Goal: Task Accomplishment & Management: Use online tool/utility

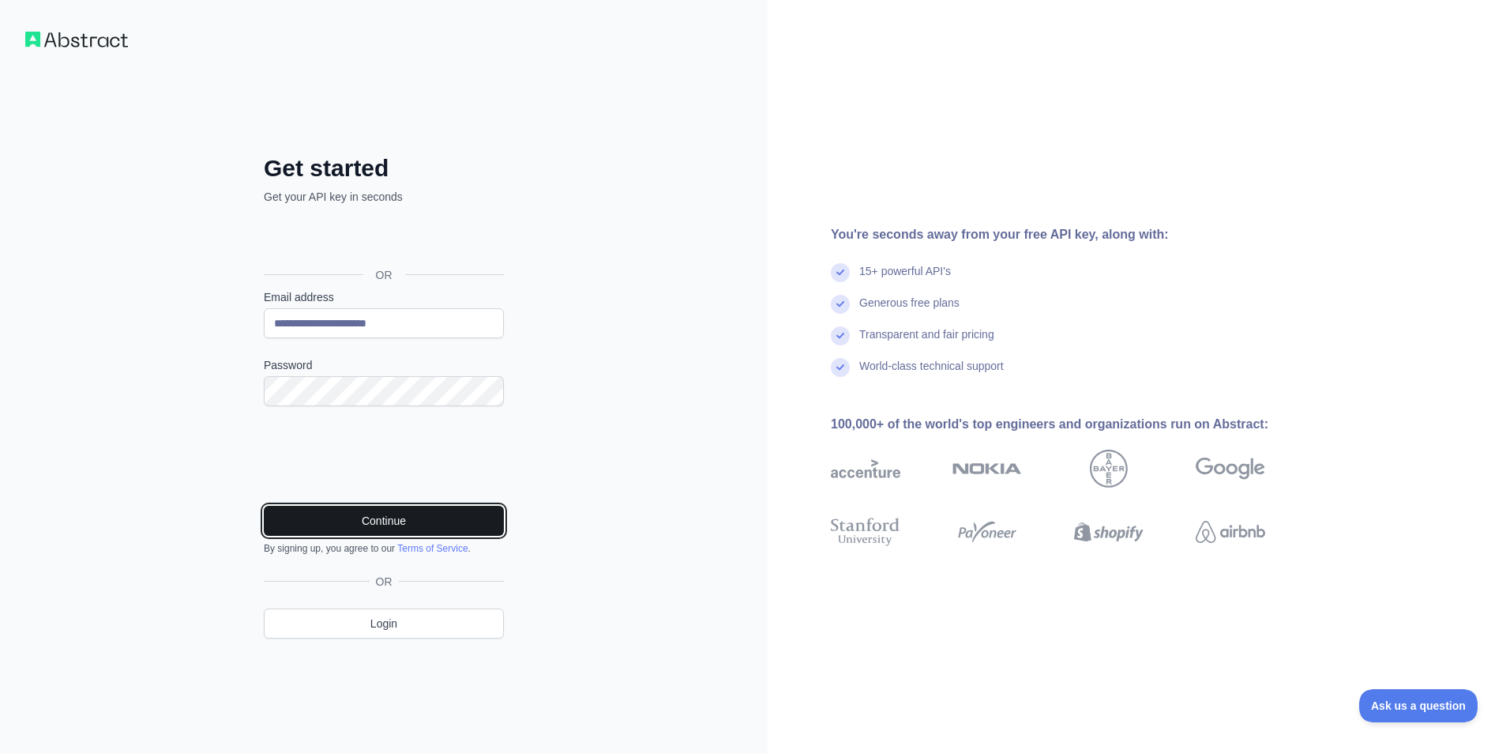
click at [346, 510] on button "Continue" at bounding box center [384, 521] width 240 height 30
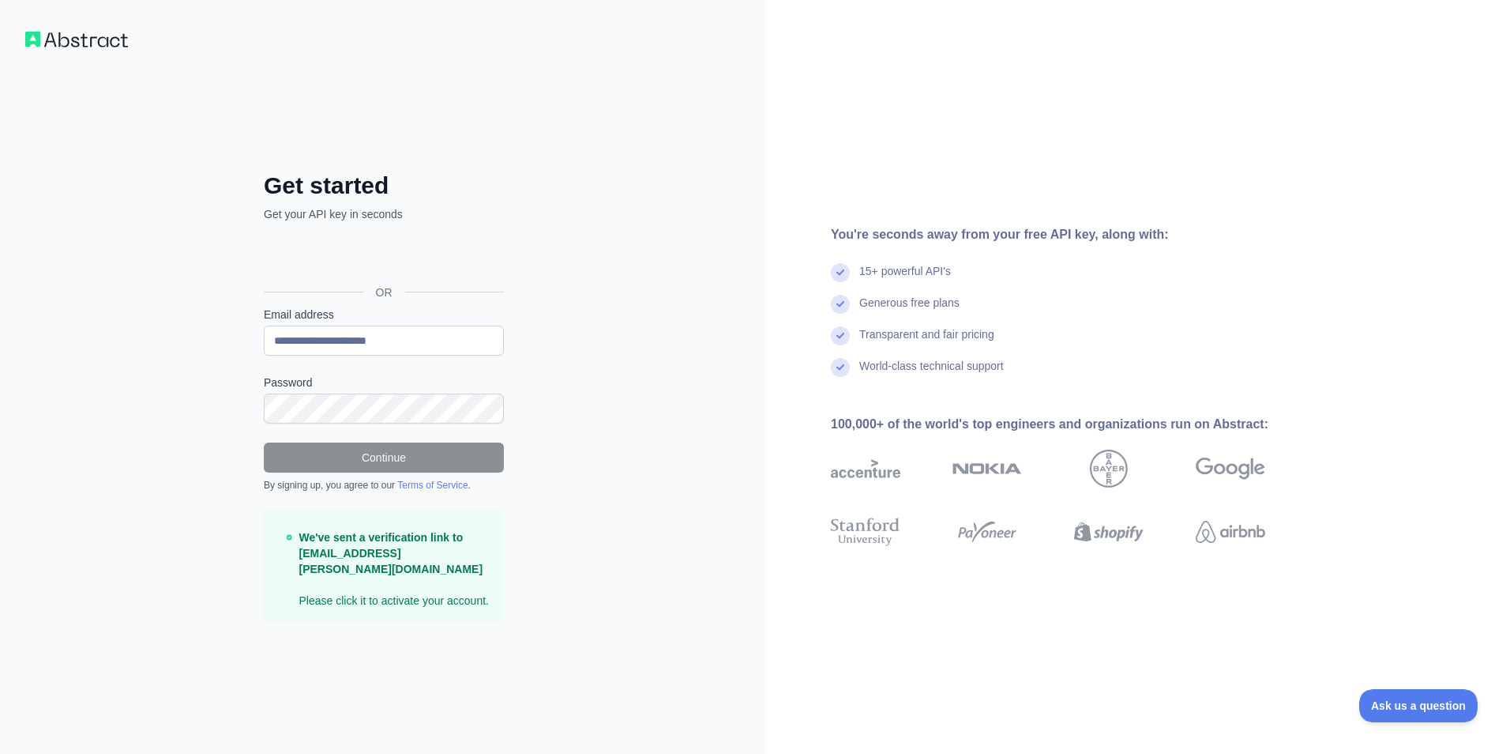
click at [400, 604] on div "We've sent a verification link to gray.spence@ucalgary.ca Please click it to ac…" at bounding box center [384, 565] width 240 height 111
click at [402, 596] on p "We've sent a verification link to gray.spence@ucalgary.ca Please click it to ac…" at bounding box center [395, 568] width 193 height 79
drag, startPoint x: 402, startPoint y: 596, endPoint x: 376, endPoint y: 564, distance: 41.0
click at [378, 565] on strong "We've sent a verification link to gray.spence@ucalgary.ca" at bounding box center [391, 553] width 184 height 44
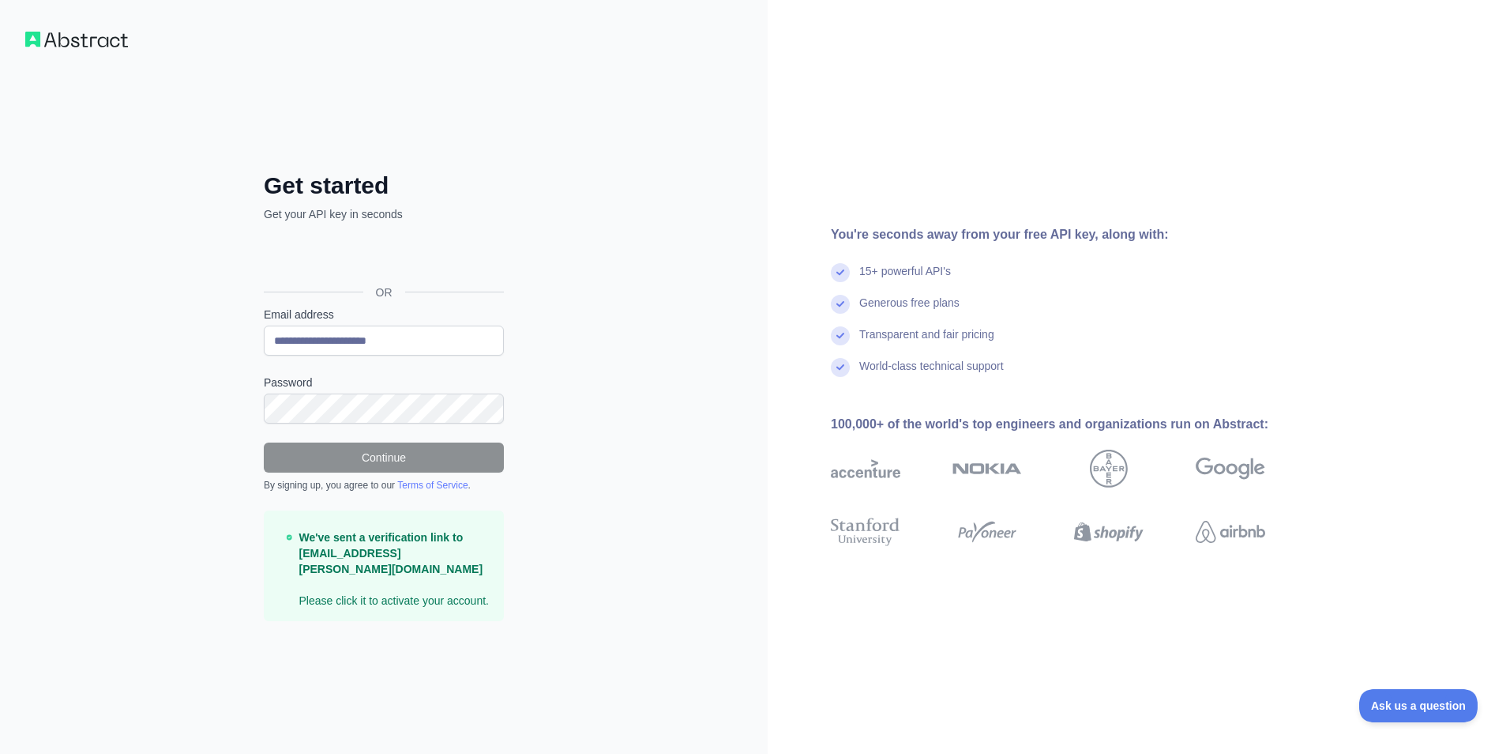
click at [373, 559] on strong "We've sent a verification link to gray.spence@ucalgary.ca" at bounding box center [391, 553] width 184 height 44
click at [372, 558] on strong "We've sent a verification link to gray.spence@ucalgary.ca" at bounding box center [391, 553] width 184 height 44
click at [369, 555] on strong "We've sent a verification link to gray.spence@ucalgary.ca" at bounding box center [391, 553] width 184 height 44
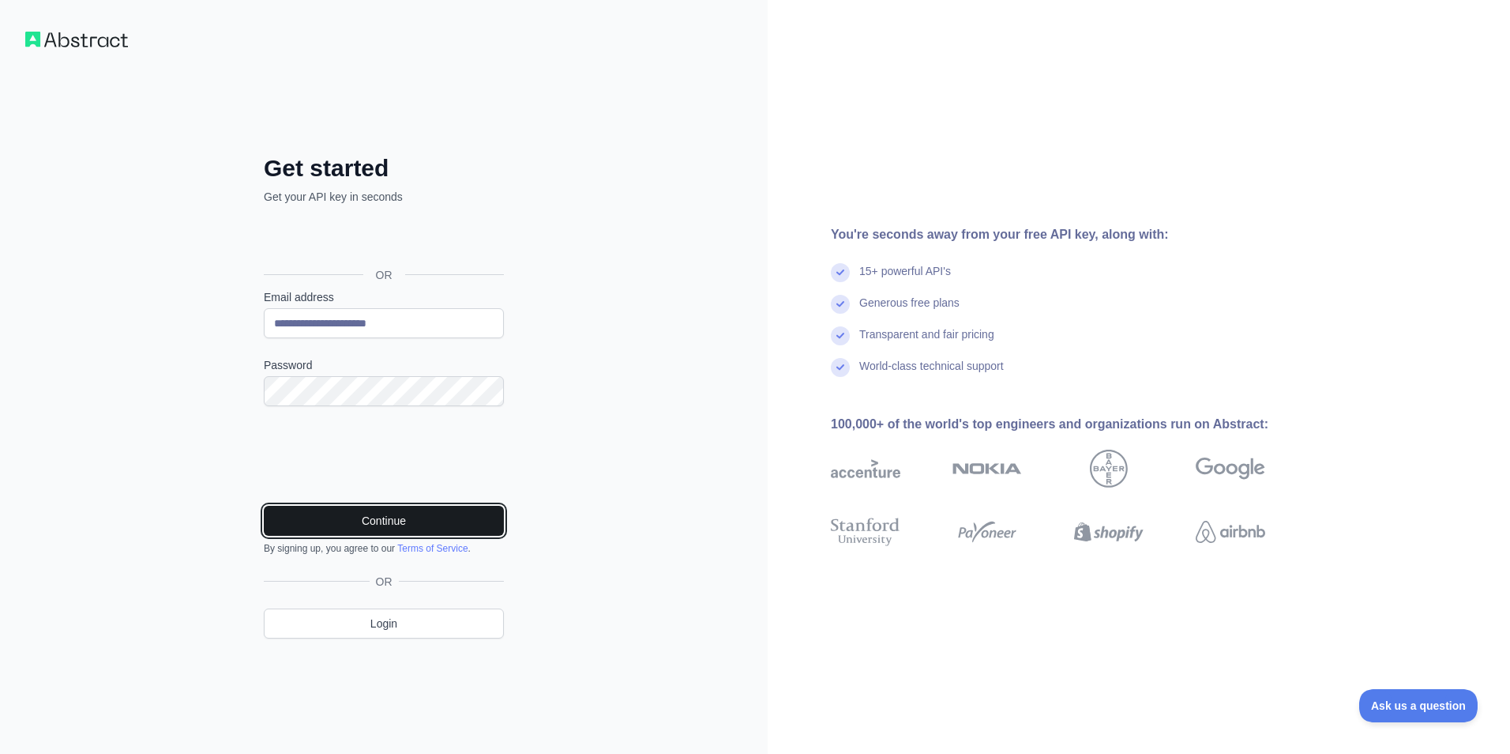
click at [418, 526] on button "Continue" at bounding box center [384, 521] width 240 height 30
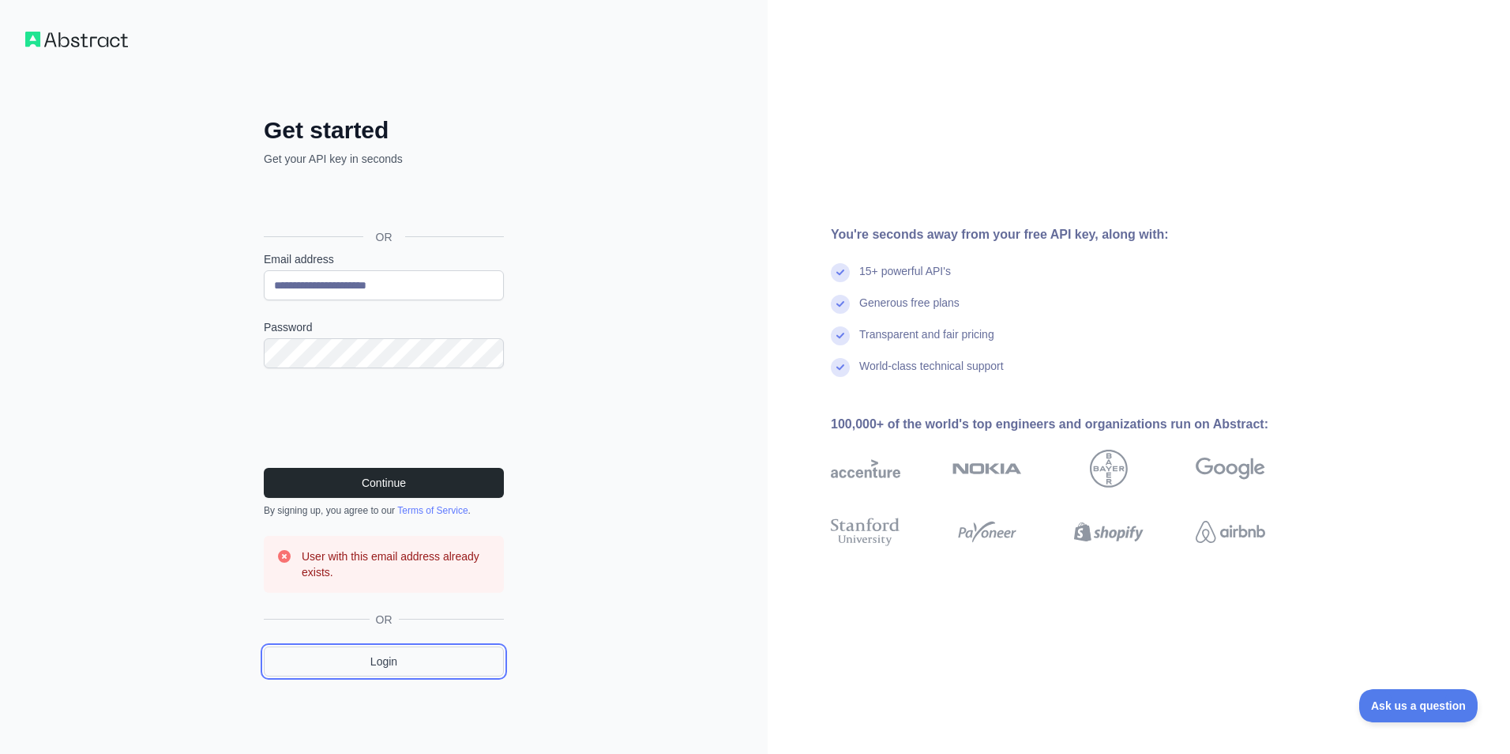
click at [418, 660] on link "Login" at bounding box center [384, 661] width 240 height 30
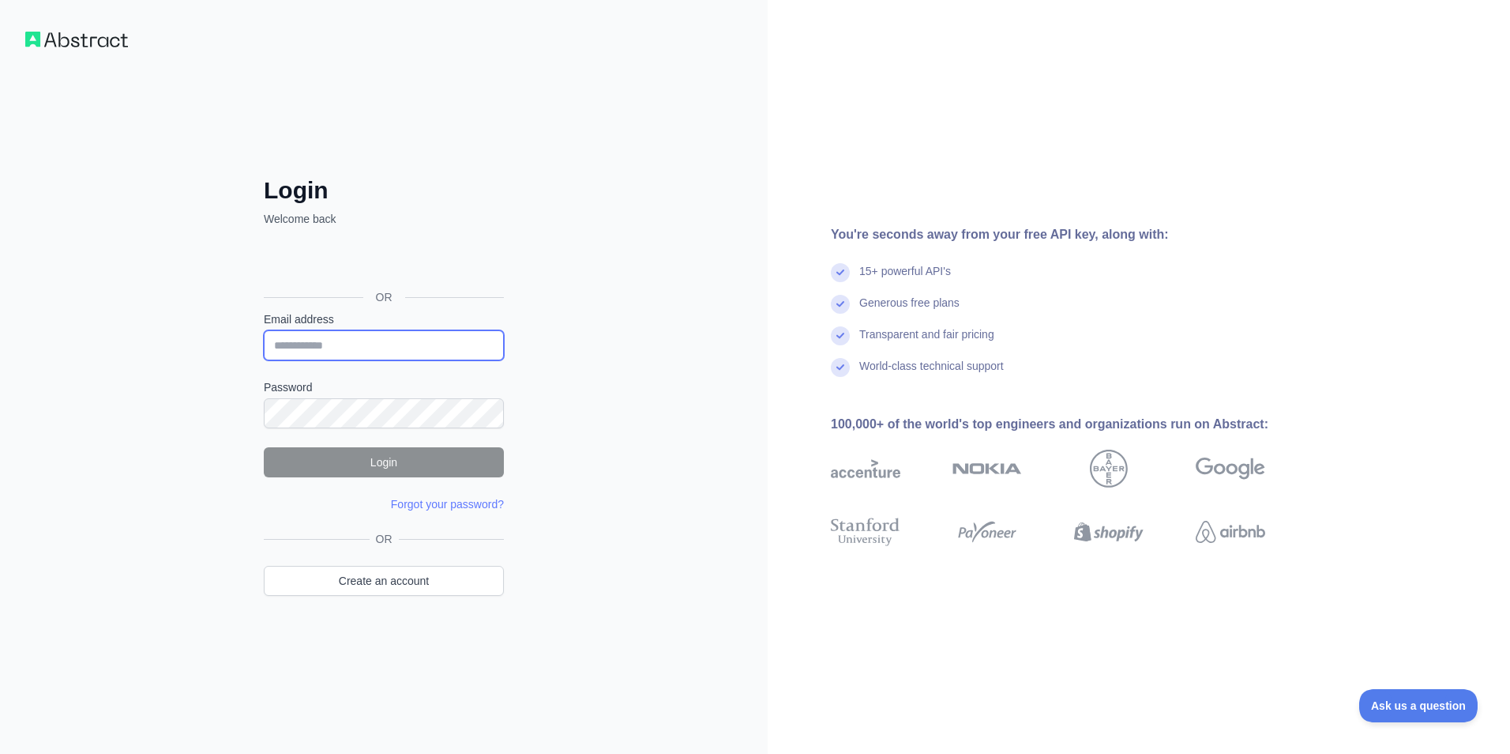
click at [395, 330] on input "Email address" at bounding box center [384, 345] width 240 height 30
type input "**********"
click at [359, 431] on form "**********" at bounding box center [384, 411] width 240 height 201
click at [353, 473] on button "Login" at bounding box center [384, 462] width 240 height 30
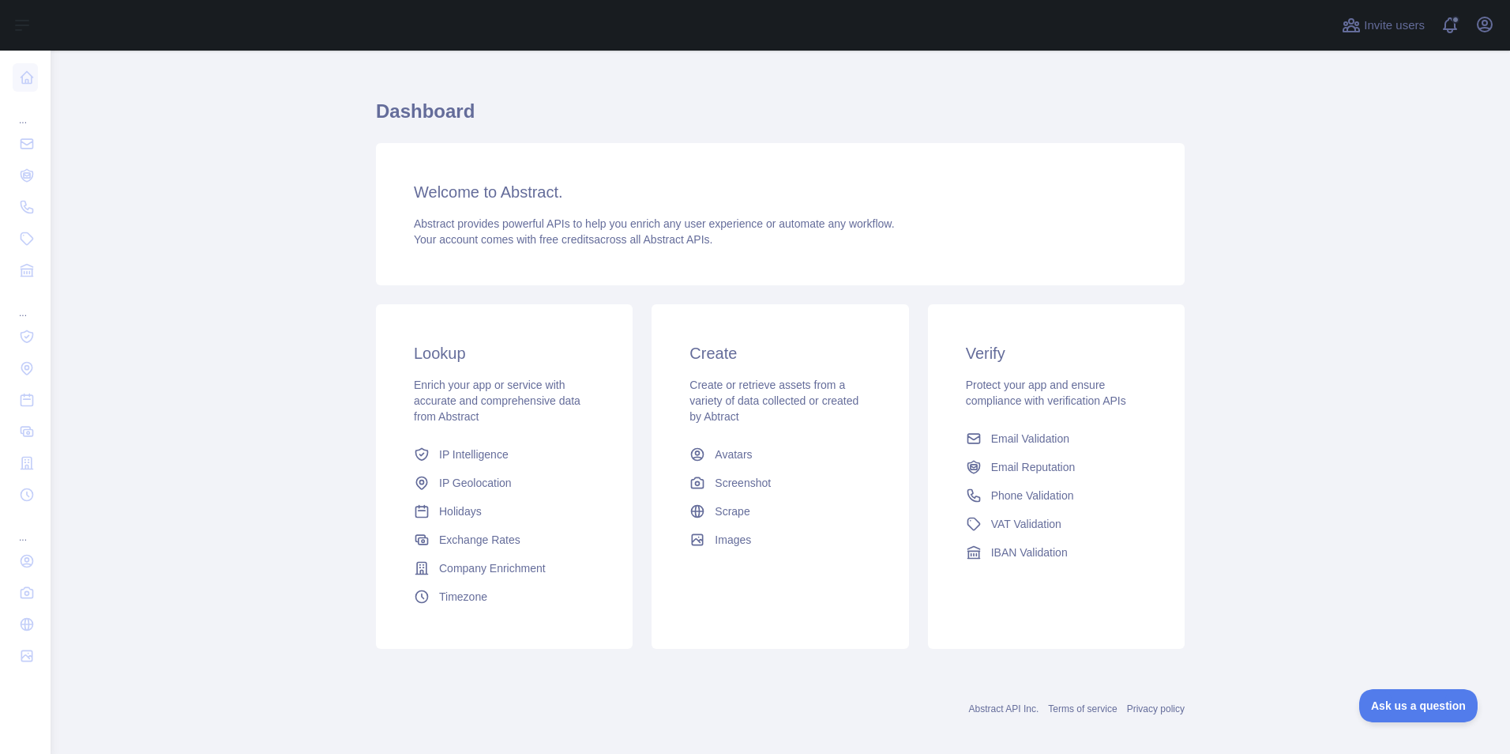
scroll to position [33, 0]
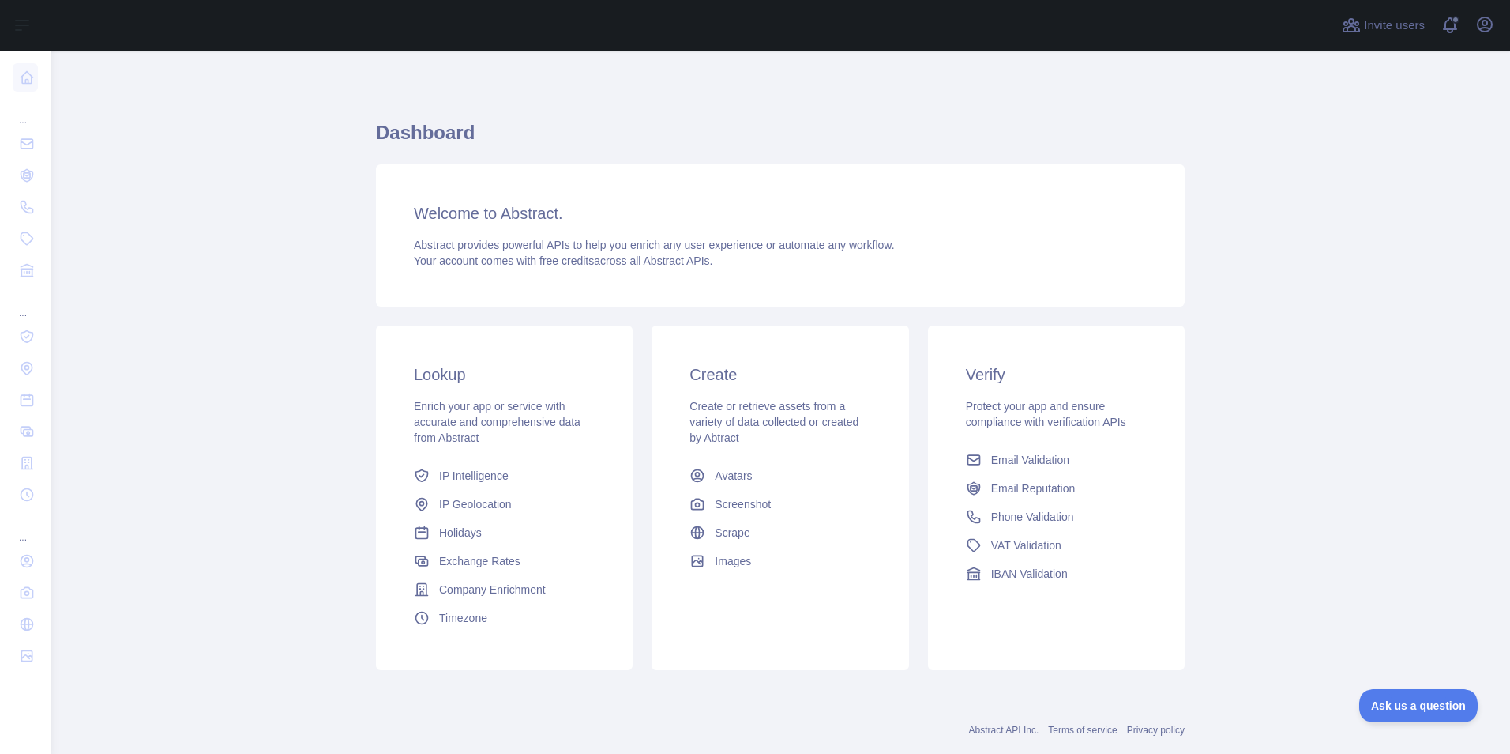
click at [360, 215] on main "Dashboard Welcome to Abstract. Abstract provides powerful APIs to help you enri…" at bounding box center [781, 402] width 1460 height 703
drag, startPoint x: 237, startPoint y: 216, endPoint x: 227, endPoint y: 216, distance: 10.3
click at [236, 216] on main "Dashboard Welcome to Abstract. Abstract provides powerful APIs to help you enri…" at bounding box center [781, 402] width 1460 height 703
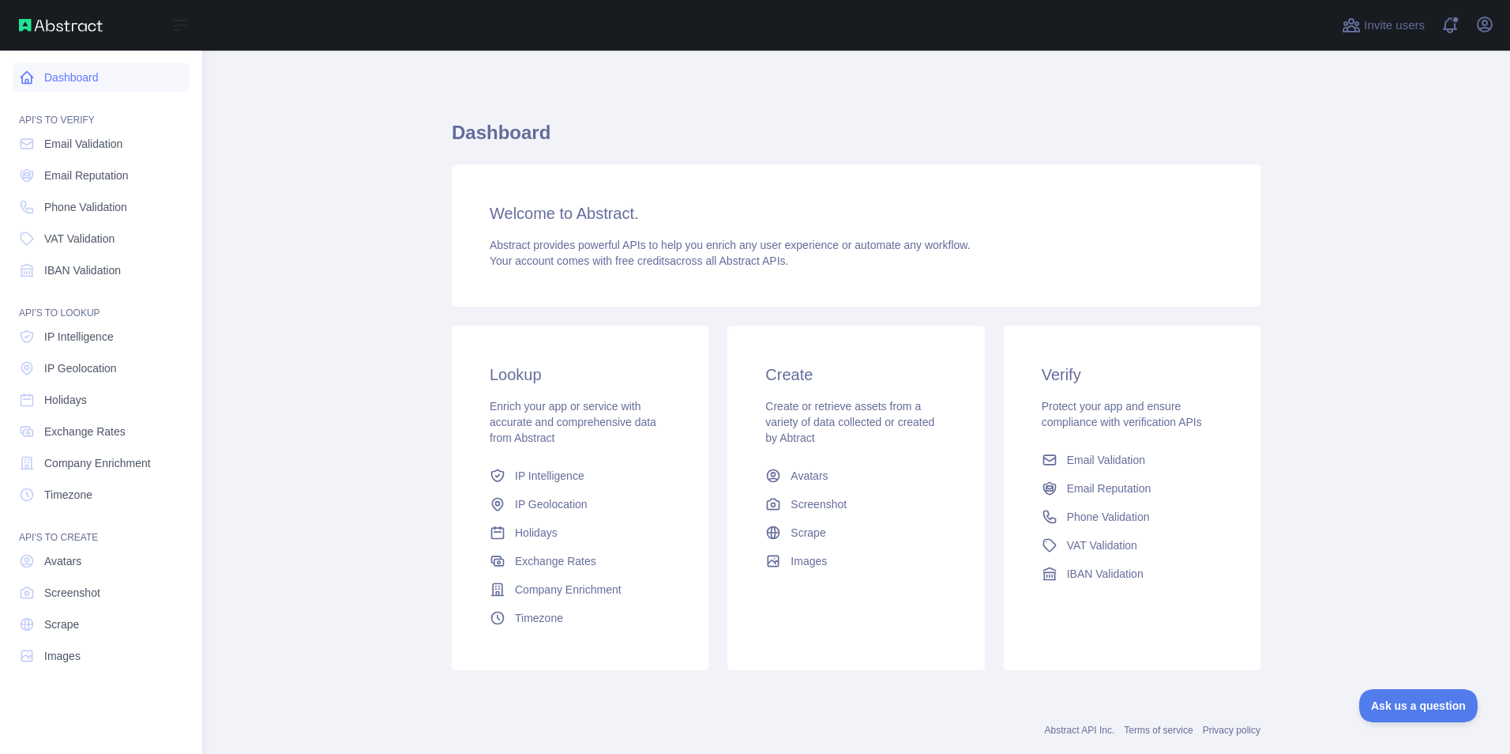
click at [19, 78] on icon at bounding box center [27, 78] width 16 height 16
click at [36, 136] on link "Email Validation" at bounding box center [101, 144] width 177 height 28
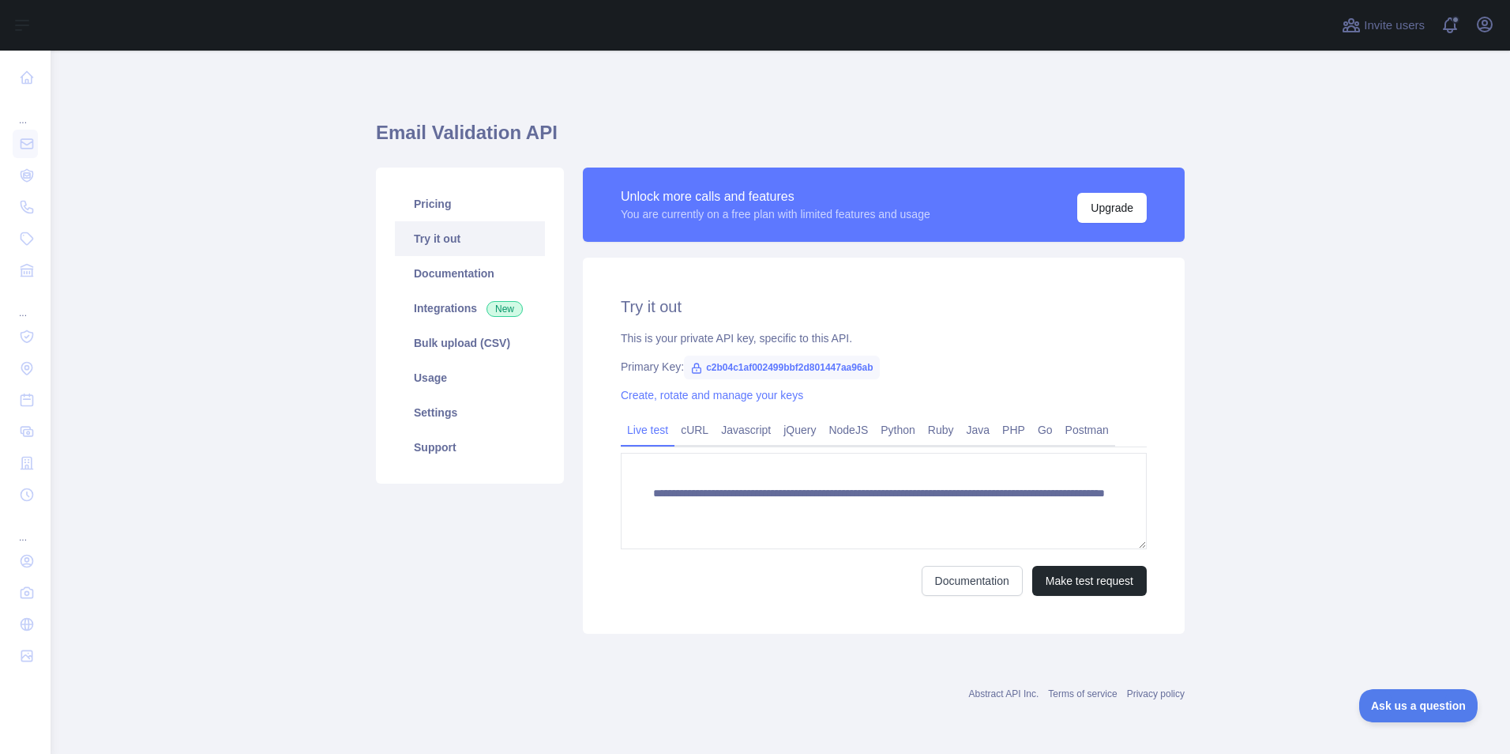
click at [455, 231] on link "Try it out" at bounding box center [470, 238] width 150 height 35
click at [1048, 582] on button "Make test request" at bounding box center [1090, 581] width 115 height 30
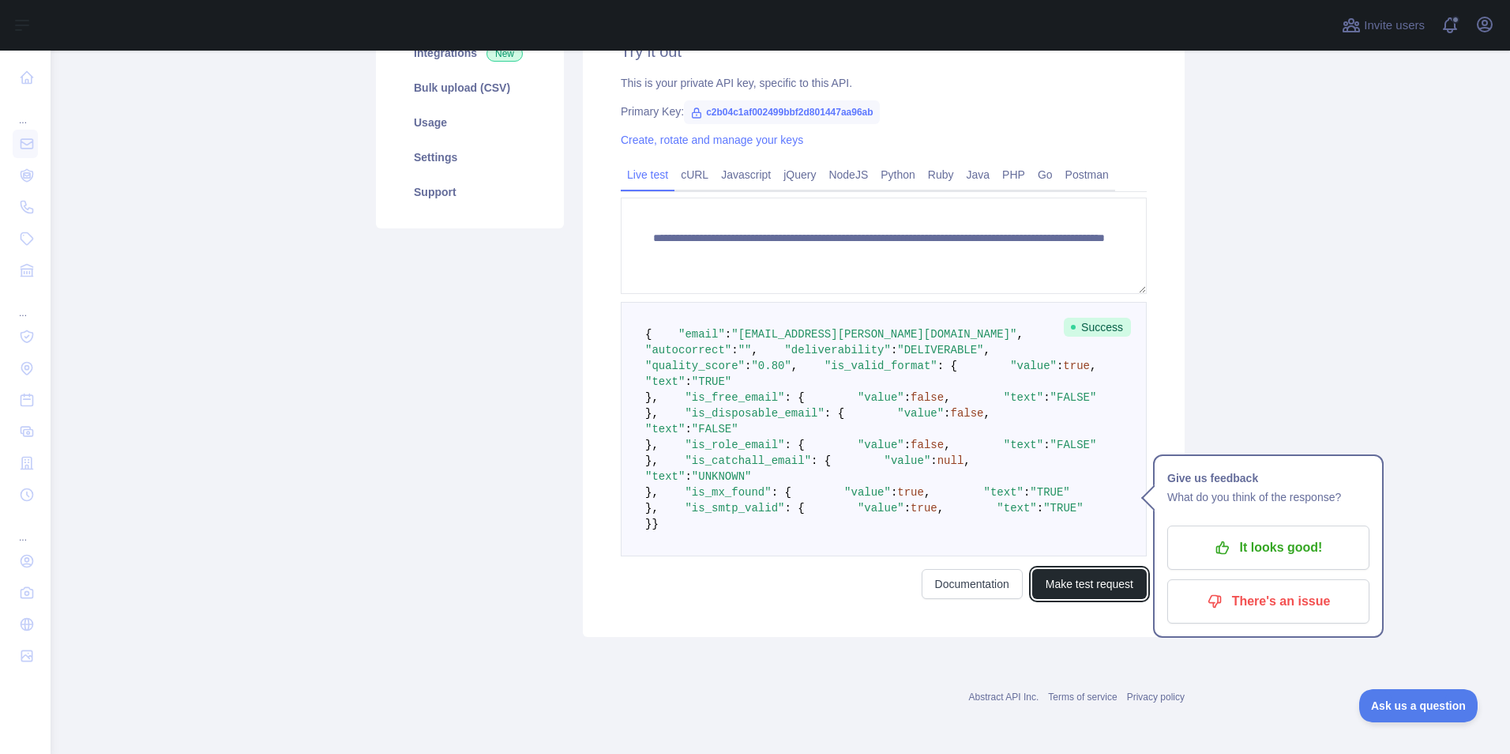
scroll to position [395, 0]
click at [1350, 534] on p "It looks good!" at bounding box center [1268, 547] width 179 height 27
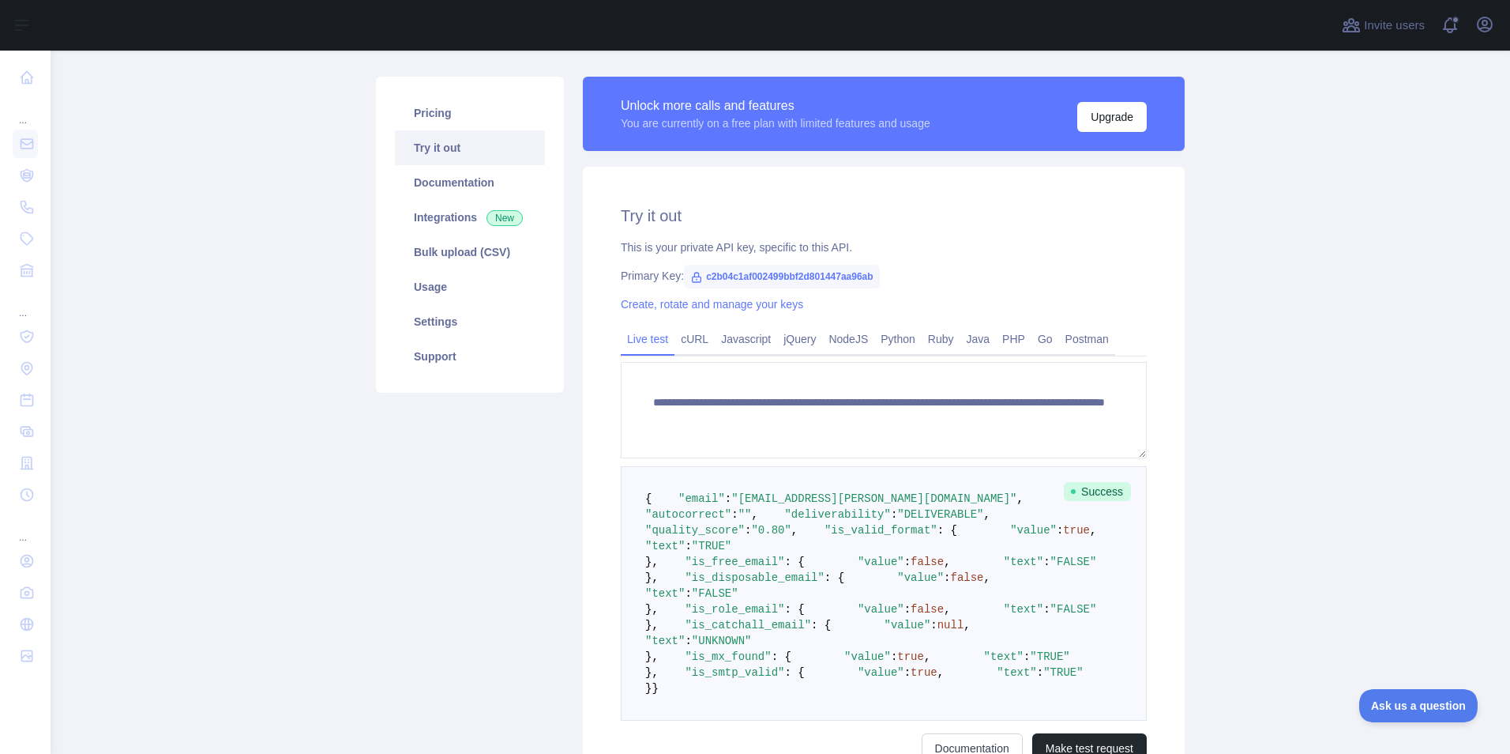
scroll to position [0, 0]
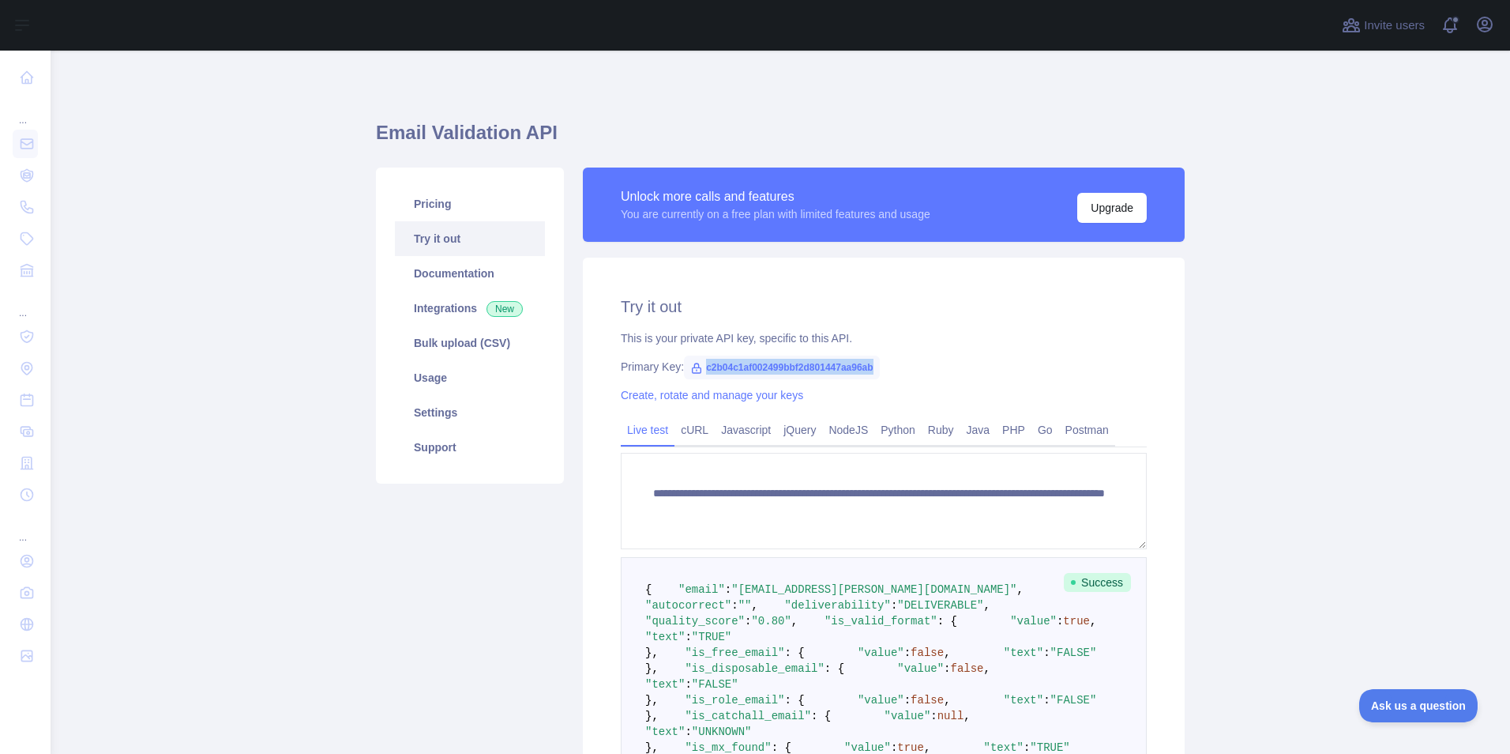
drag, startPoint x: 698, startPoint y: 366, endPoint x: 866, endPoint y: 360, distance: 168.4
click at [866, 360] on span "c2b04c1af002499bbf2d801447aa96ab" at bounding box center [782, 367] width 196 height 24
drag, startPoint x: 866, startPoint y: 360, endPoint x: 811, endPoint y: 359, distance: 55.3
copy span "c2b04c1af002499bbf2d801447aa96ab"
click at [1005, 369] on div "Primary Key: c2b04c1af002499bbf2d801447aa96ab" at bounding box center [884, 367] width 526 height 16
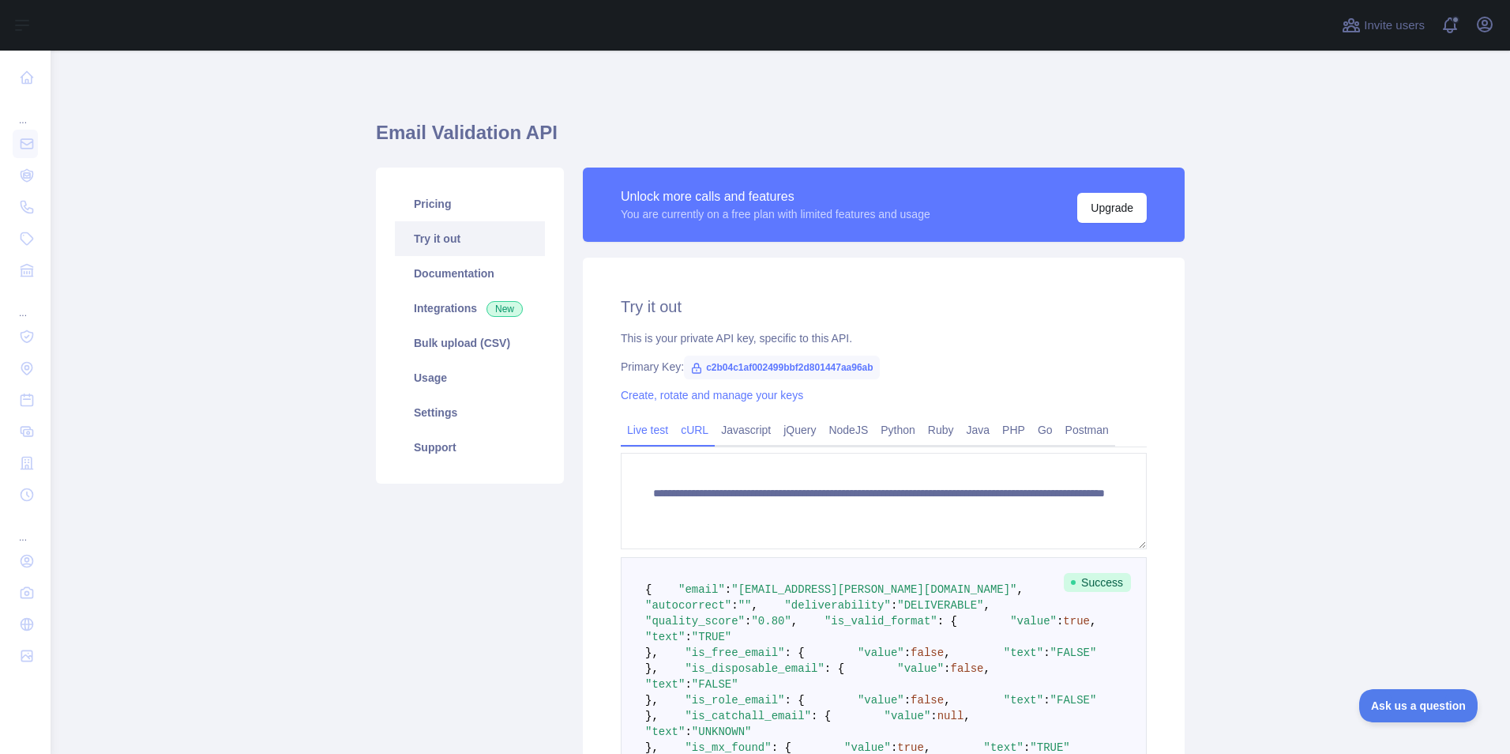
click at [685, 431] on link "cURL" at bounding box center [695, 429] width 40 height 25
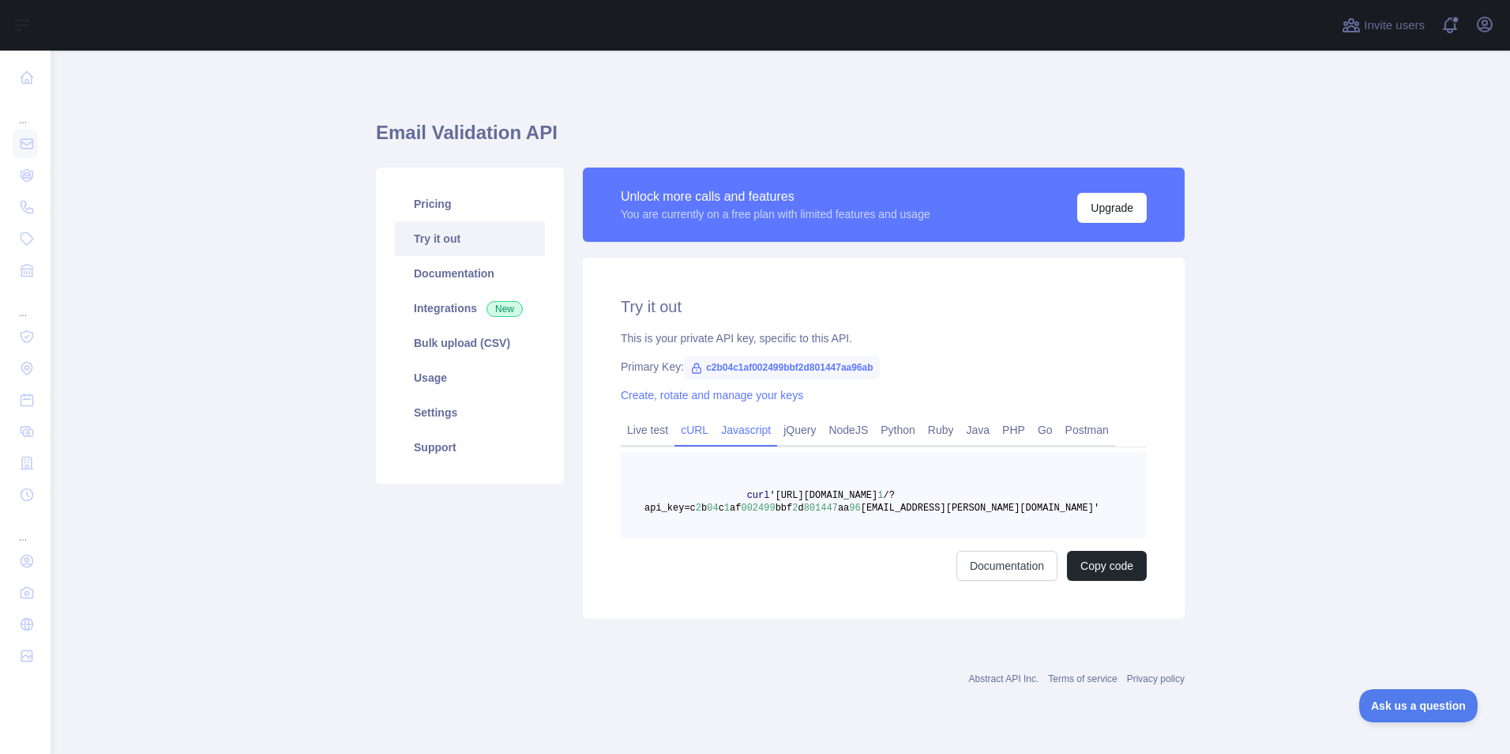
click at [744, 430] on link "Javascript" at bounding box center [746, 429] width 62 height 25
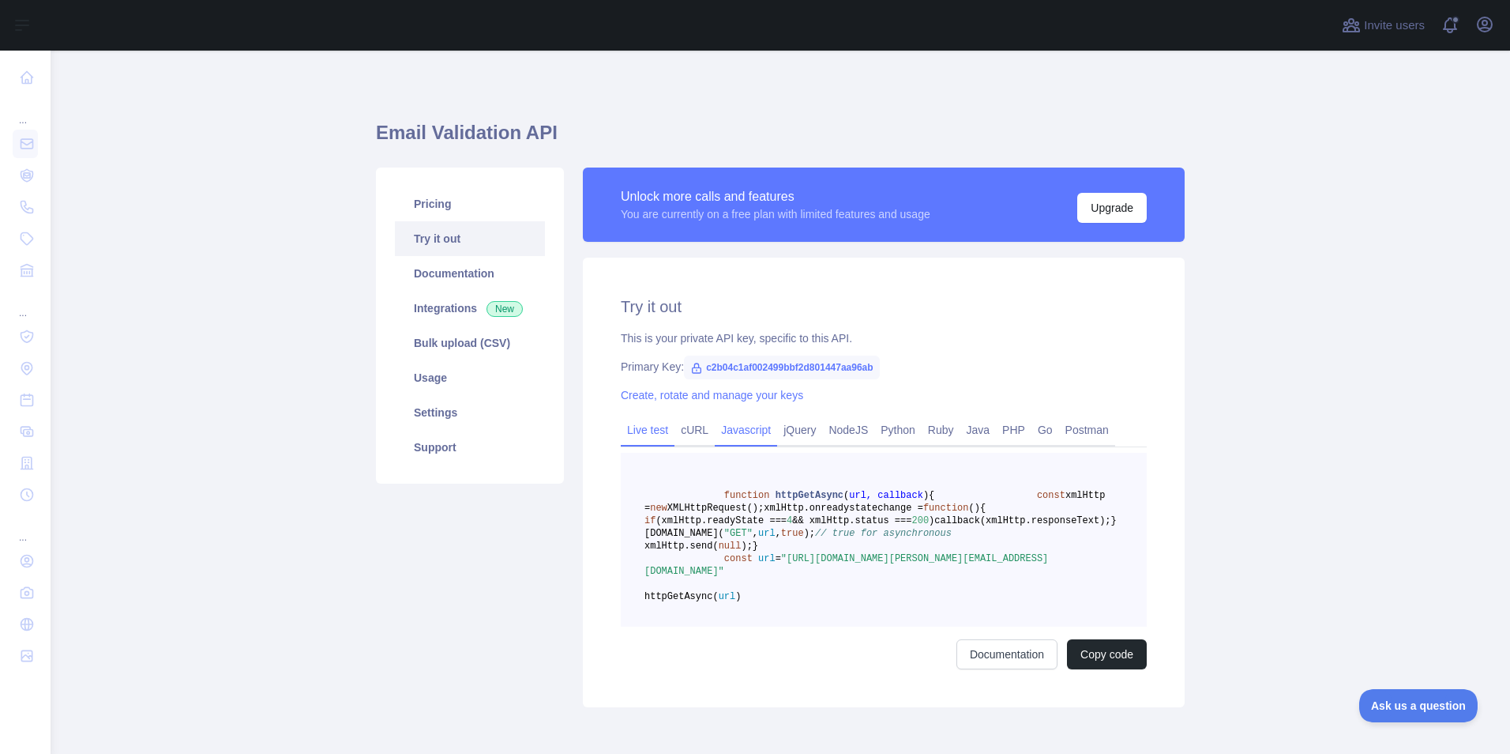
click at [661, 429] on link "Live test" at bounding box center [648, 429] width 54 height 25
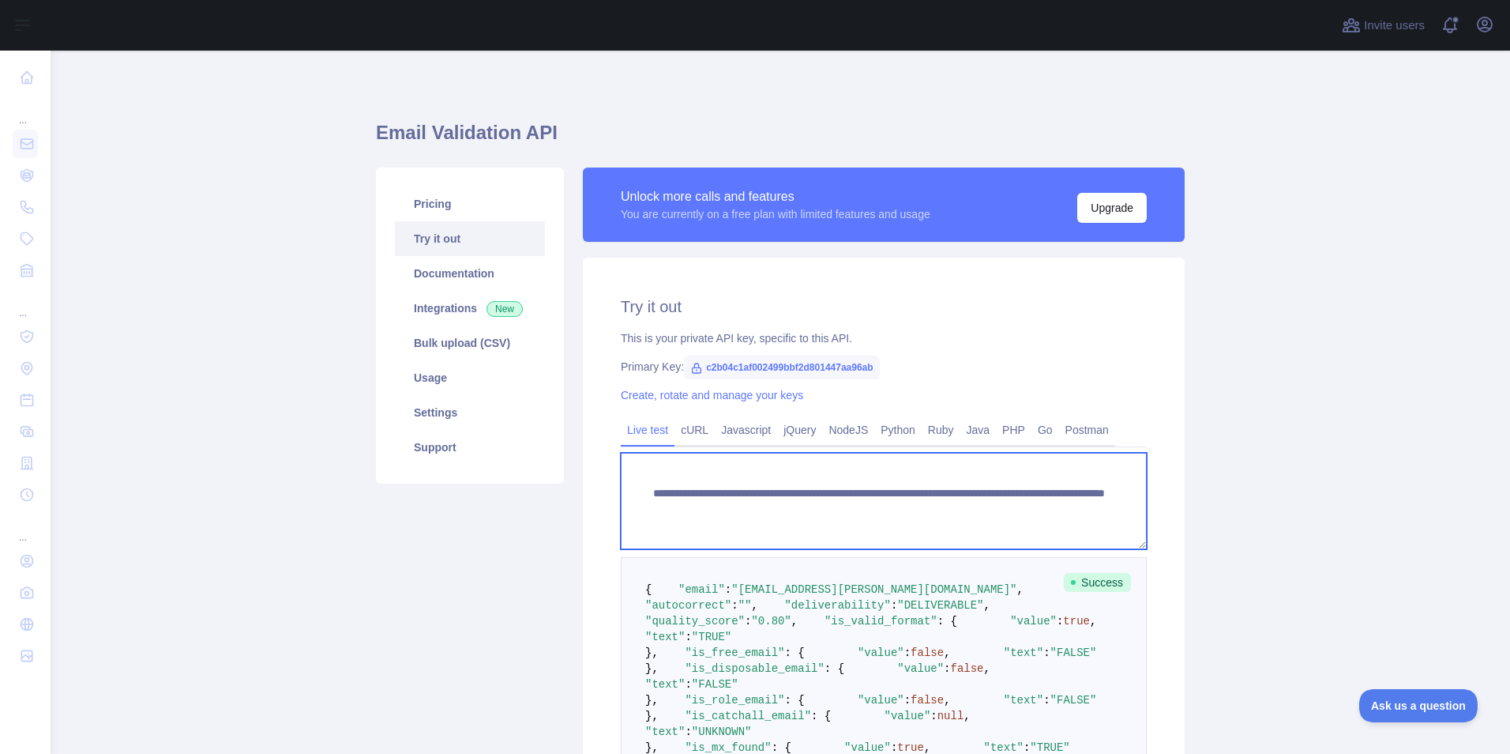
click at [1064, 521] on textarea "**********" at bounding box center [884, 501] width 526 height 96
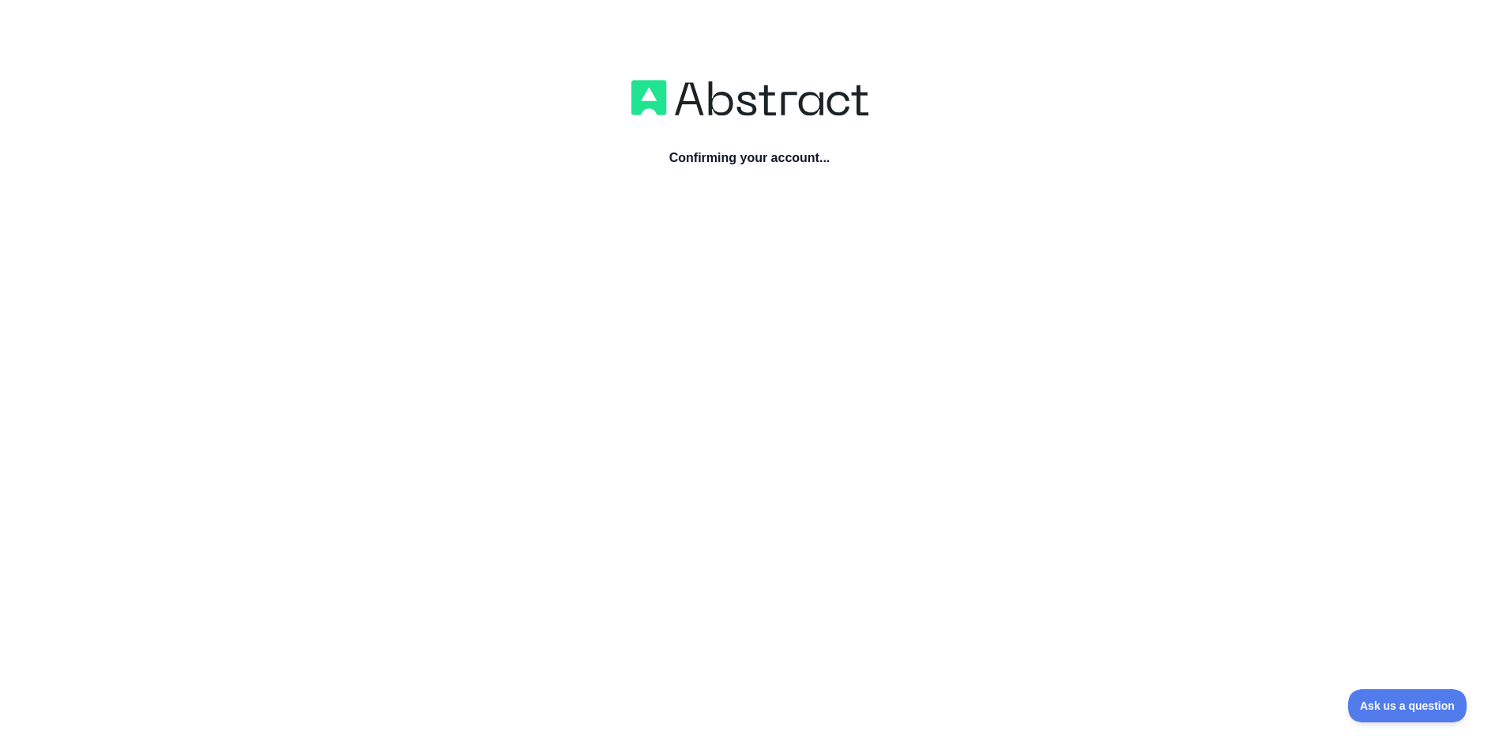
click at [782, 218] on div "Confirming your account..." at bounding box center [749, 456] width 1499 height 754
drag, startPoint x: 763, startPoint y: 211, endPoint x: 758, endPoint y: 201, distance: 11.0
click at [763, 208] on div "Confirming your account..." at bounding box center [749, 456] width 1499 height 754
click at [760, 202] on div "Confirming your account..." at bounding box center [749, 456] width 1499 height 754
click at [759, 196] on div "Confirming your account..." at bounding box center [749, 456] width 1499 height 754
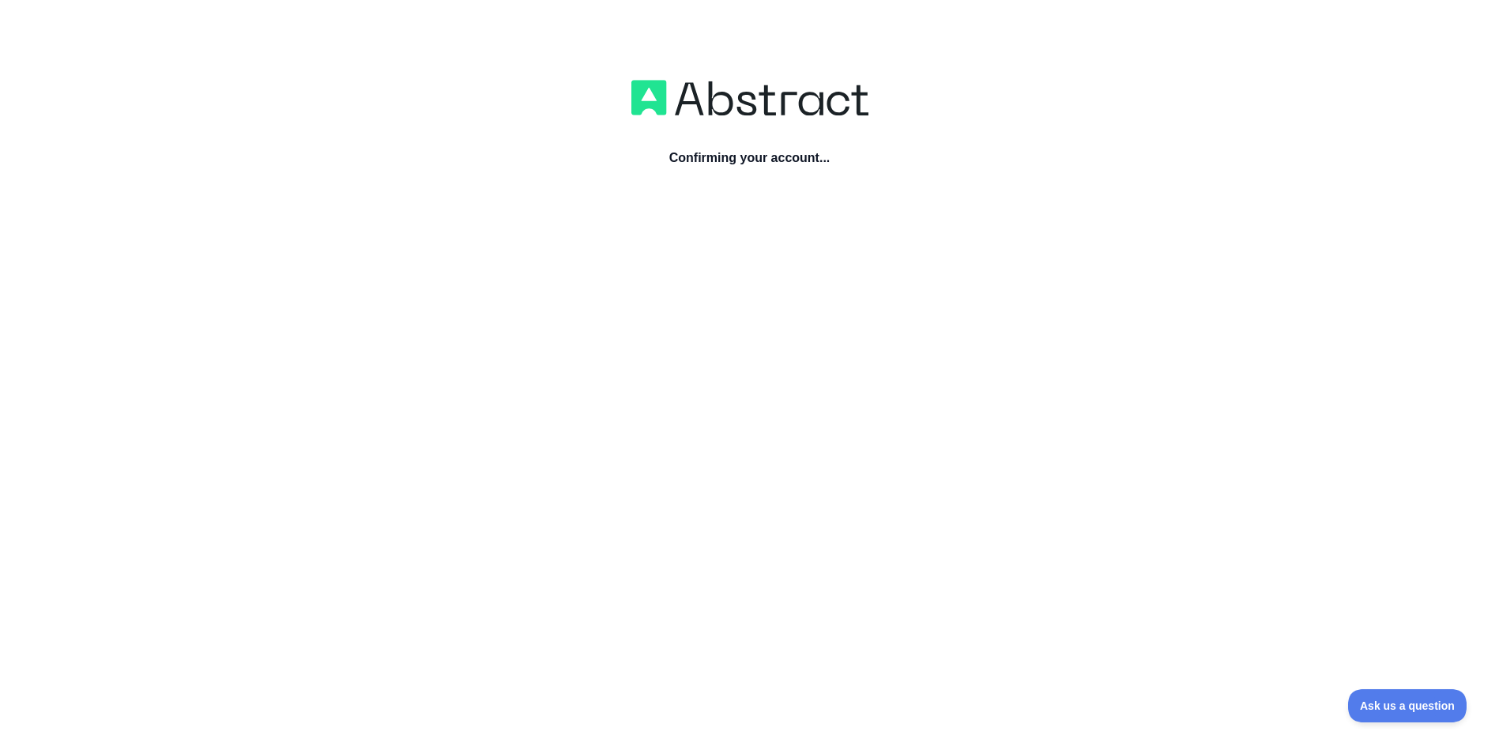
click at [759, 192] on div "Confirming your account..." at bounding box center [749, 456] width 1499 height 754
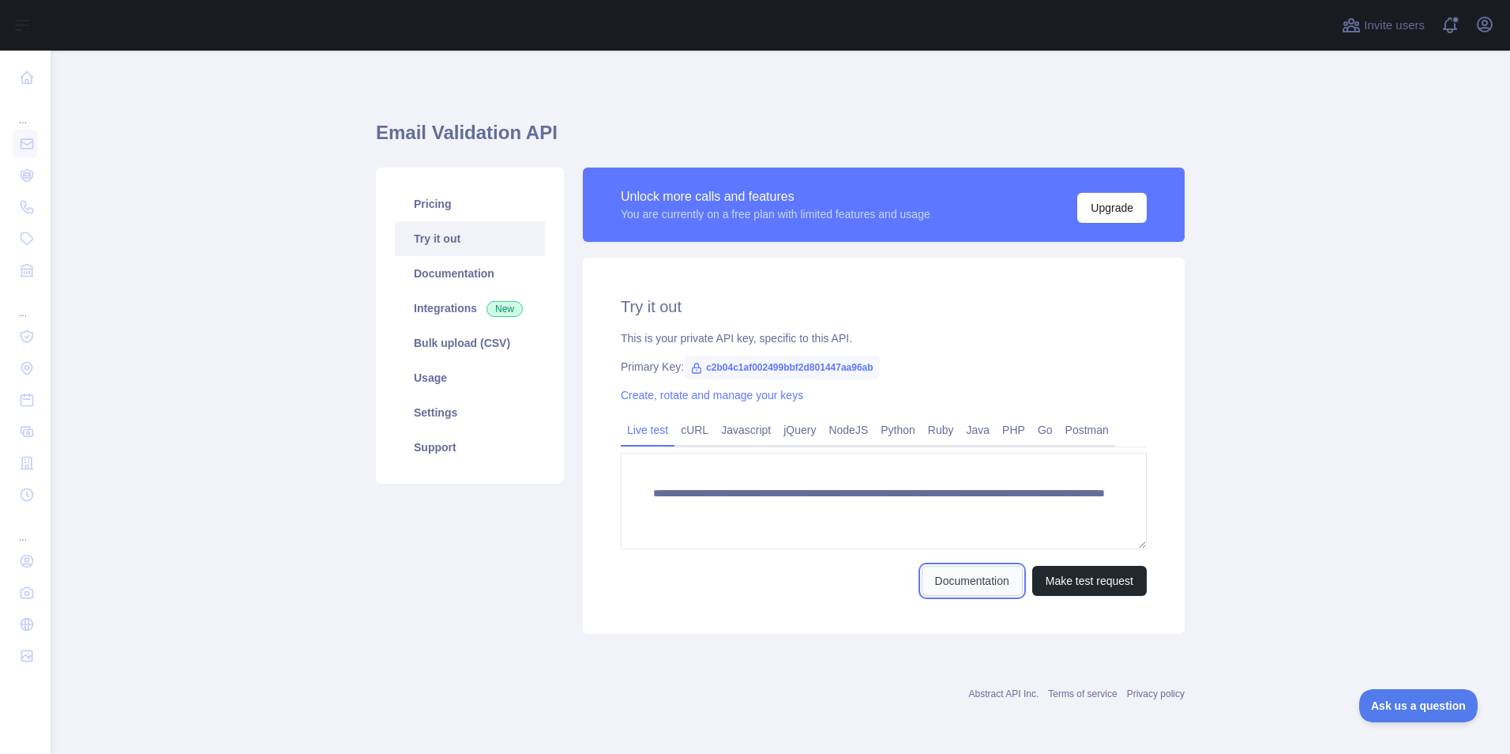
click at [986, 582] on link "Documentation" at bounding box center [972, 581] width 101 height 30
